Goal: Task Accomplishment & Management: Use online tool/utility

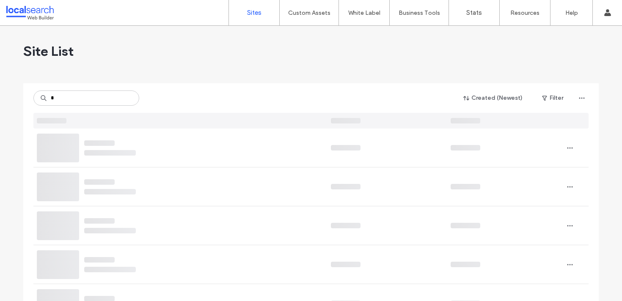
type input "*"
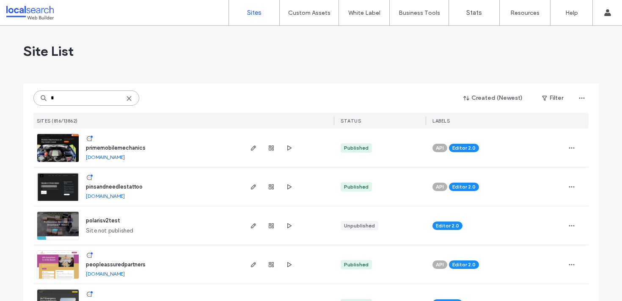
click at [100, 94] on input "*" at bounding box center [86, 97] width 106 height 15
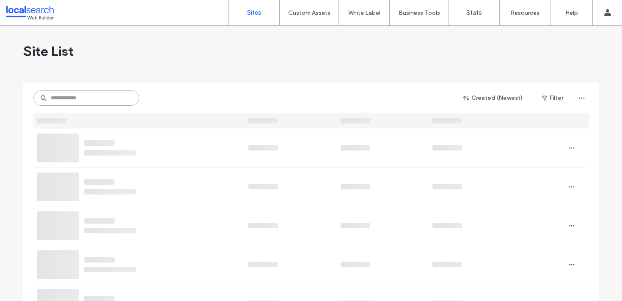
paste input "********"
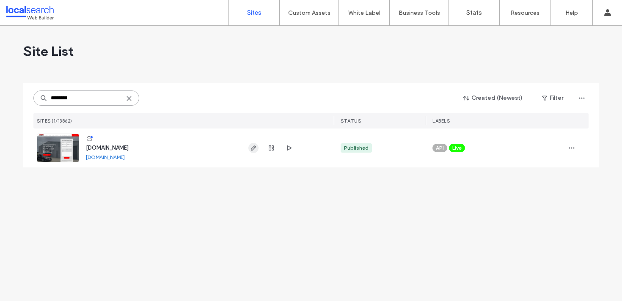
type input "********"
click at [254, 143] on span "button" at bounding box center [253, 148] width 10 height 10
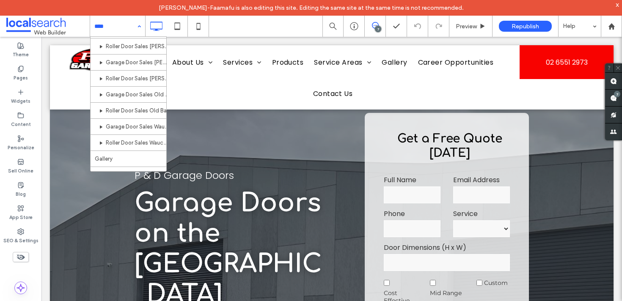
scroll to position [474, 0]
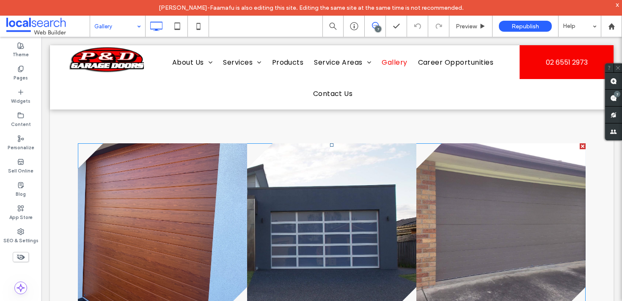
scroll to position [253, 0]
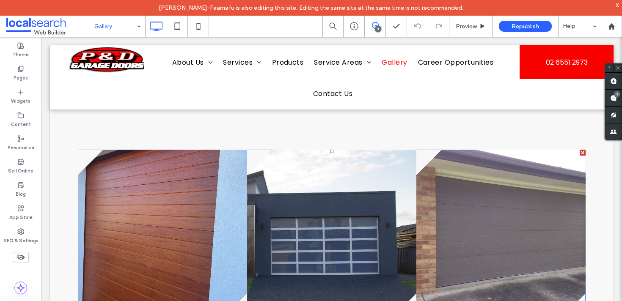
click at [166, 200] on link at bounding box center [162, 234] width 169 height 169
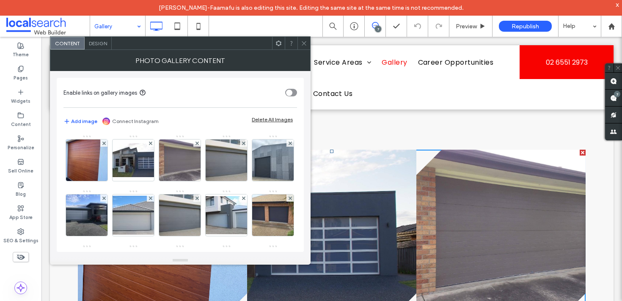
click at [306, 44] on icon at bounding box center [304, 43] width 6 height 6
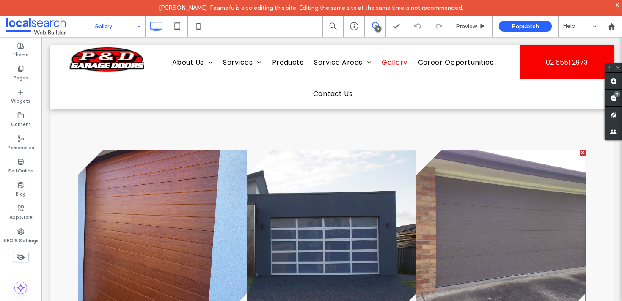
click at [115, 175] on link at bounding box center [162, 234] width 169 height 169
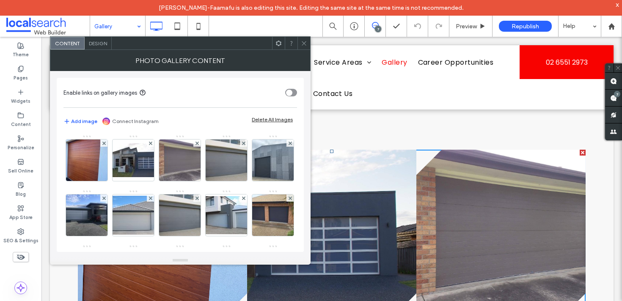
click at [93, 49] on div "Design" at bounding box center [98, 43] width 27 height 13
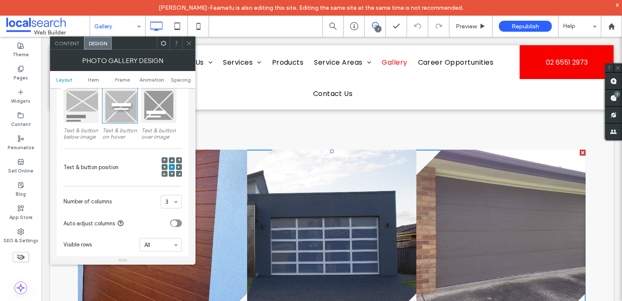
scroll to position [162, 0]
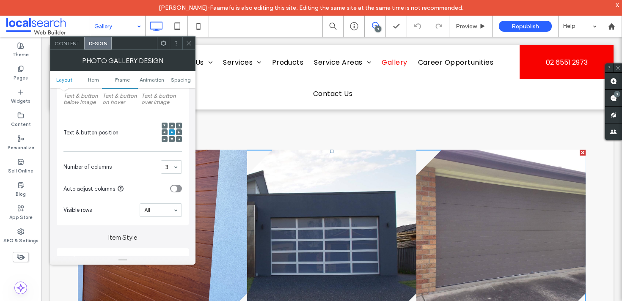
click at [179, 160] on section "Number of columns 3" at bounding box center [122, 167] width 118 height 22
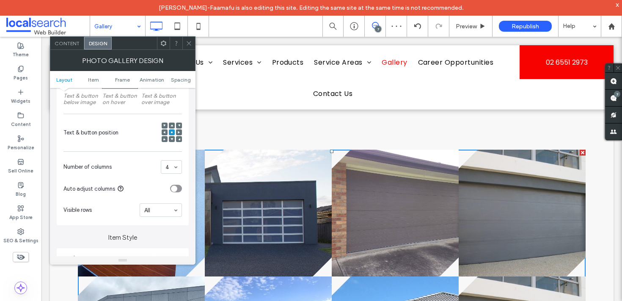
click at [186, 44] on icon at bounding box center [189, 43] width 6 height 6
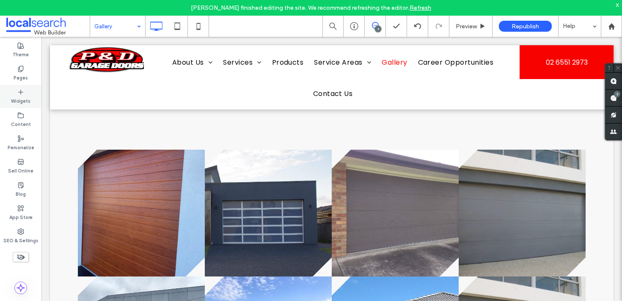
click at [36, 99] on div "Widgets" at bounding box center [20, 96] width 41 height 23
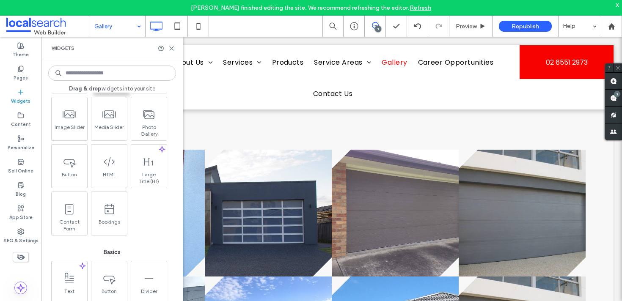
scroll to position [0, 0]
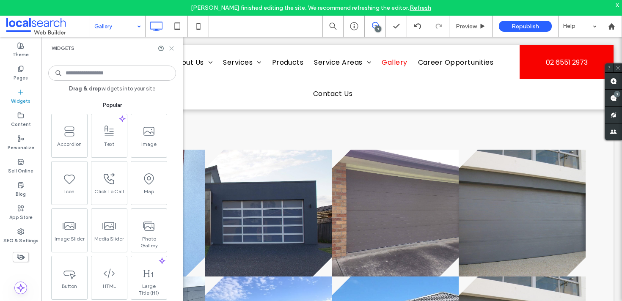
click at [172, 46] on icon at bounding box center [171, 48] width 6 height 6
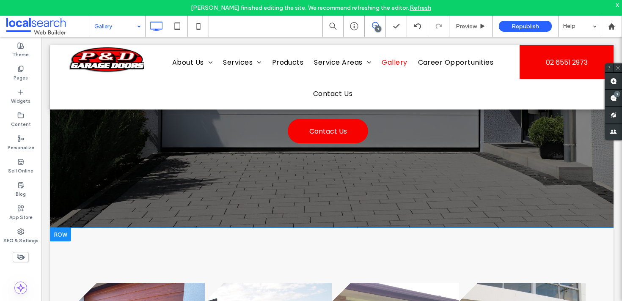
scroll to position [130, 0]
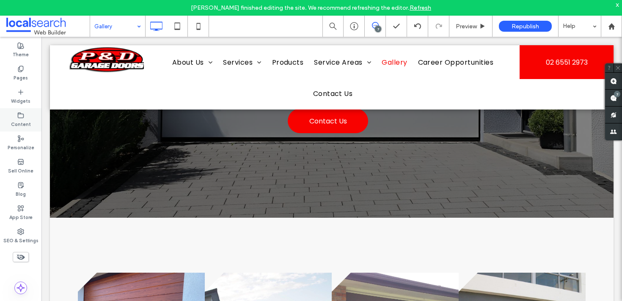
click at [20, 115] on icon at bounding box center [20, 115] width 7 height 7
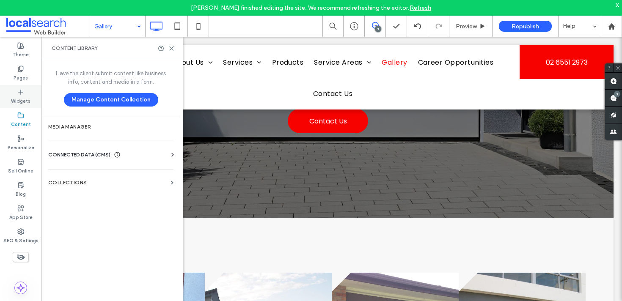
click at [21, 95] on icon at bounding box center [20, 92] width 7 height 7
